Goal: Register for event/course

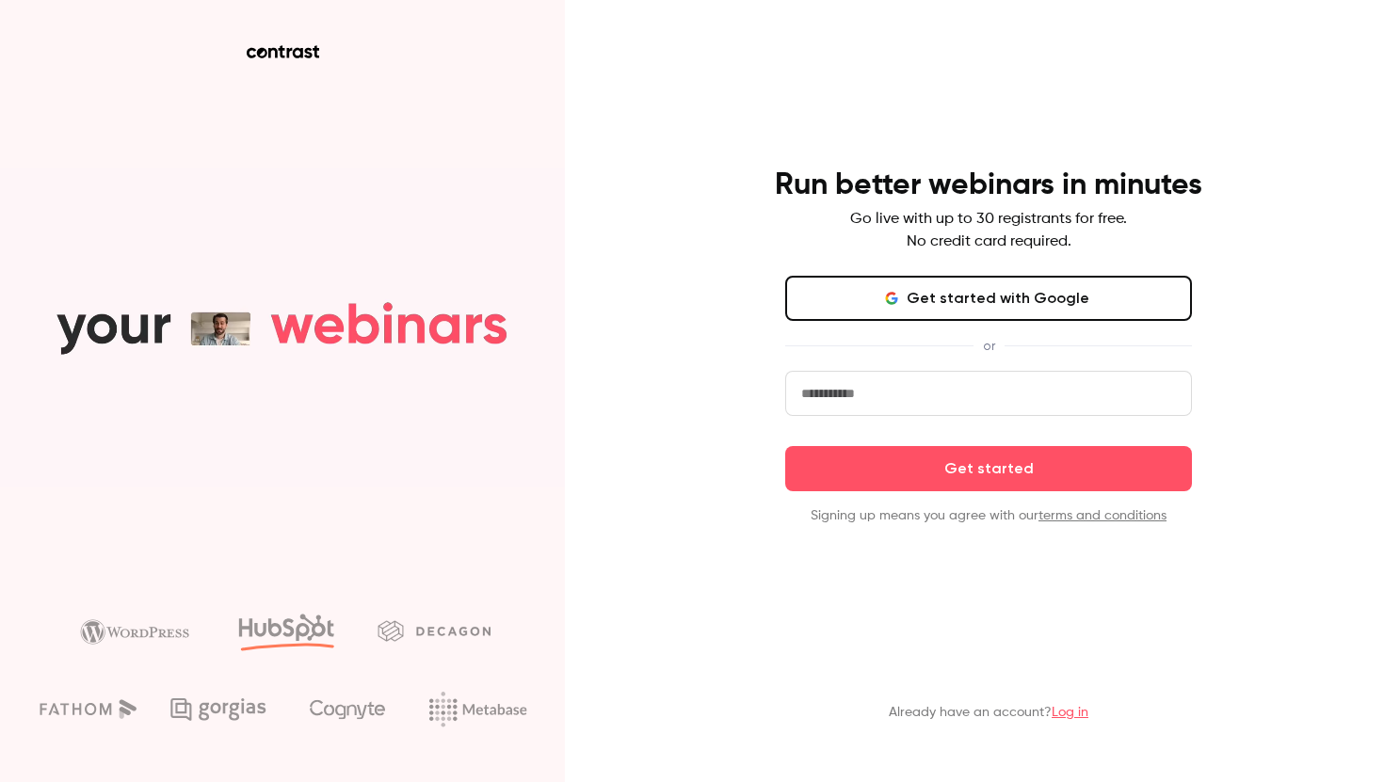
click at [1034, 296] on button "Get started with Google" at bounding box center [988, 298] width 407 height 45
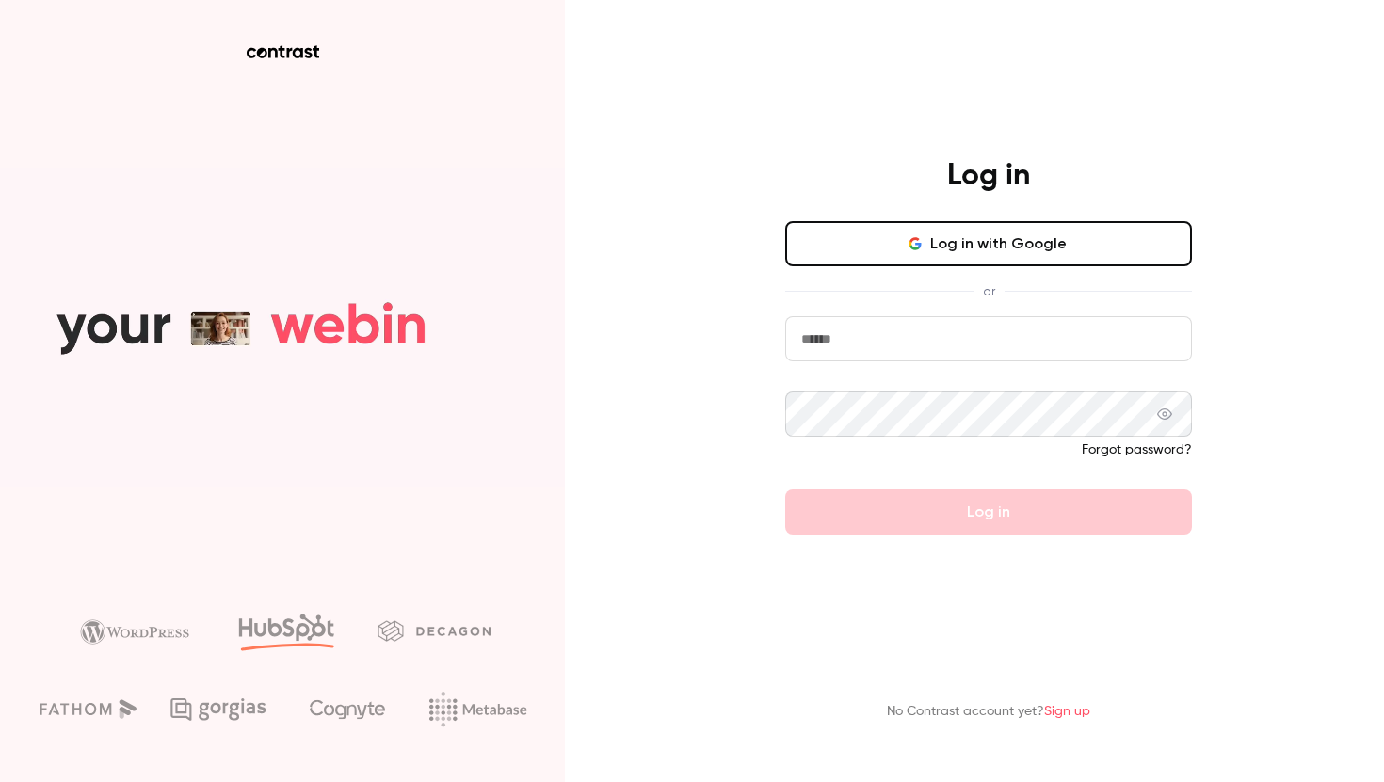
click at [1059, 230] on button "Log in with Google" at bounding box center [988, 243] width 407 height 45
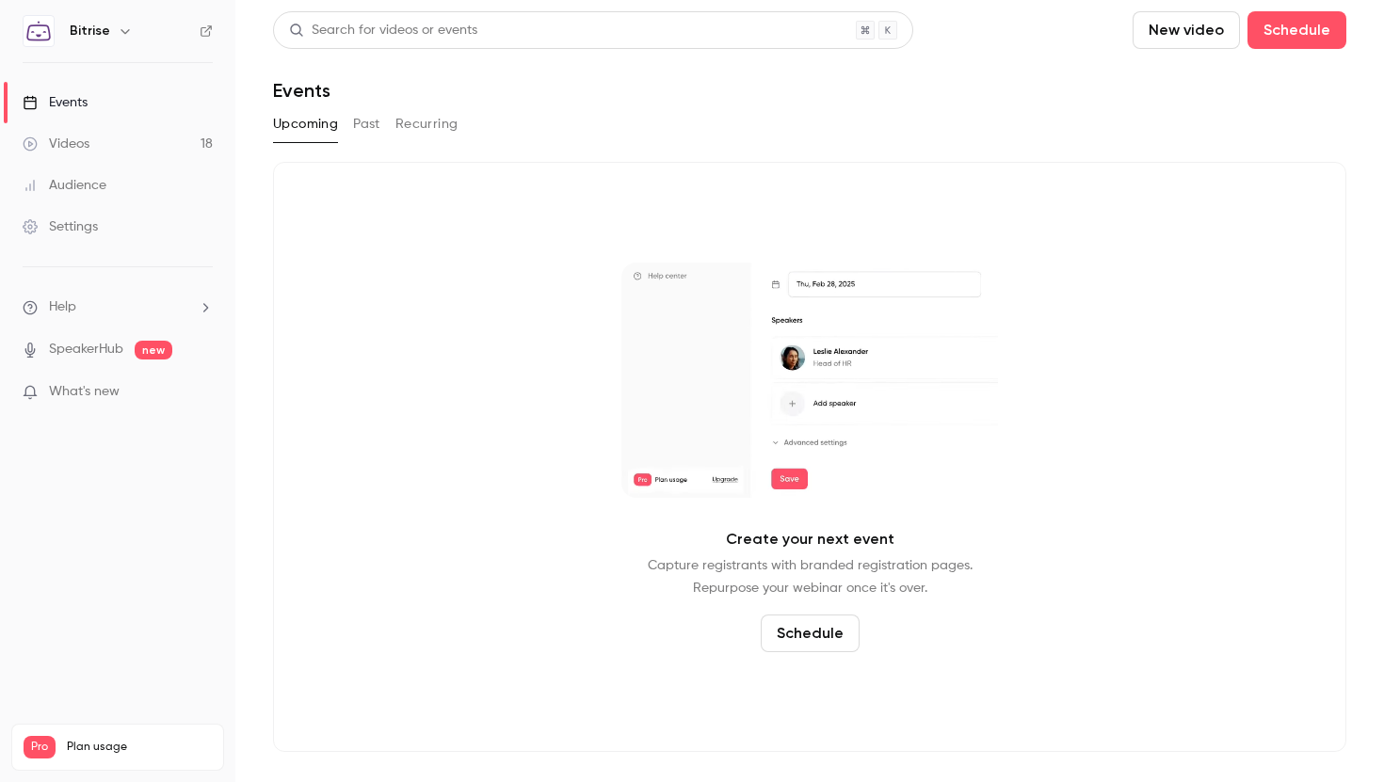
click at [361, 118] on button "Past" at bounding box center [366, 124] width 27 height 30
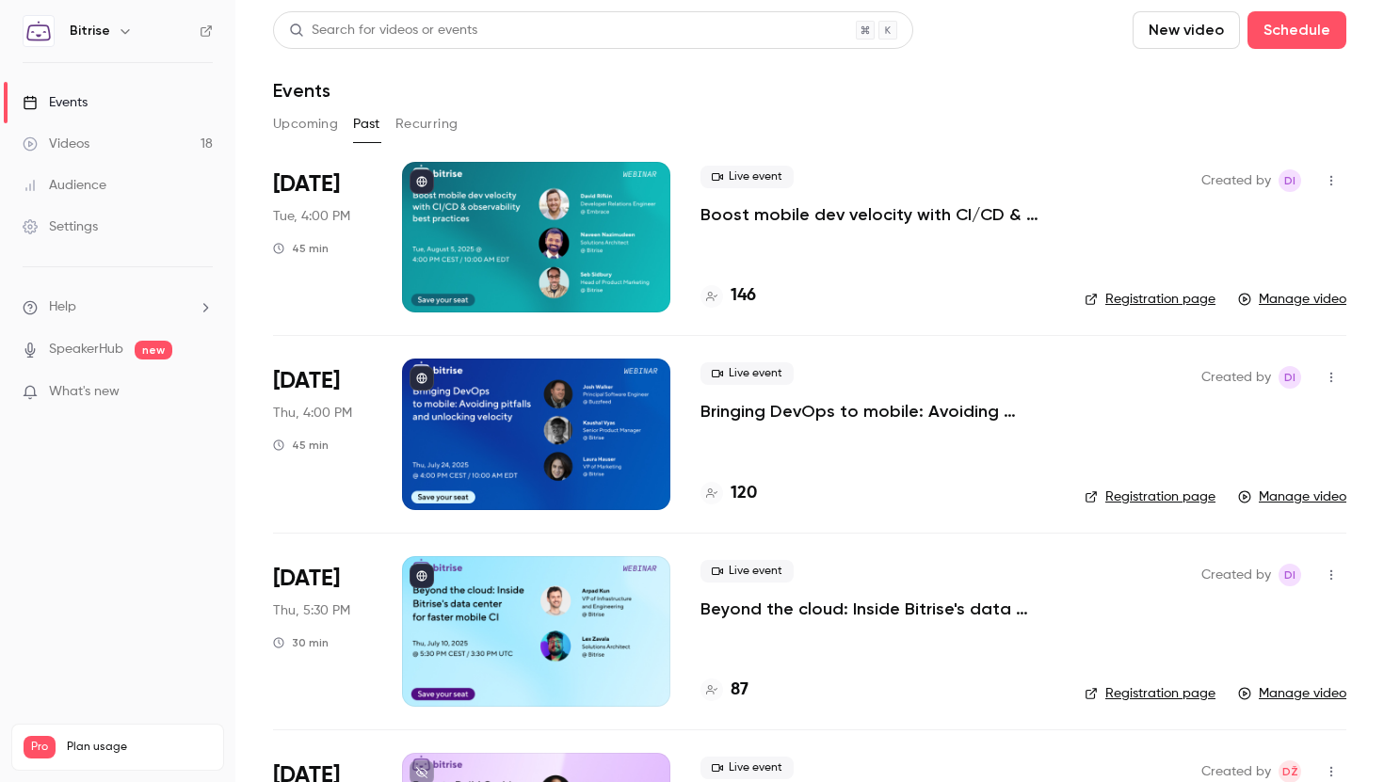
click at [1144, 504] on link "Registration page" at bounding box center [1149, 497] width 131 height 19
